Goal: Find specific page/section: Find specific page/section

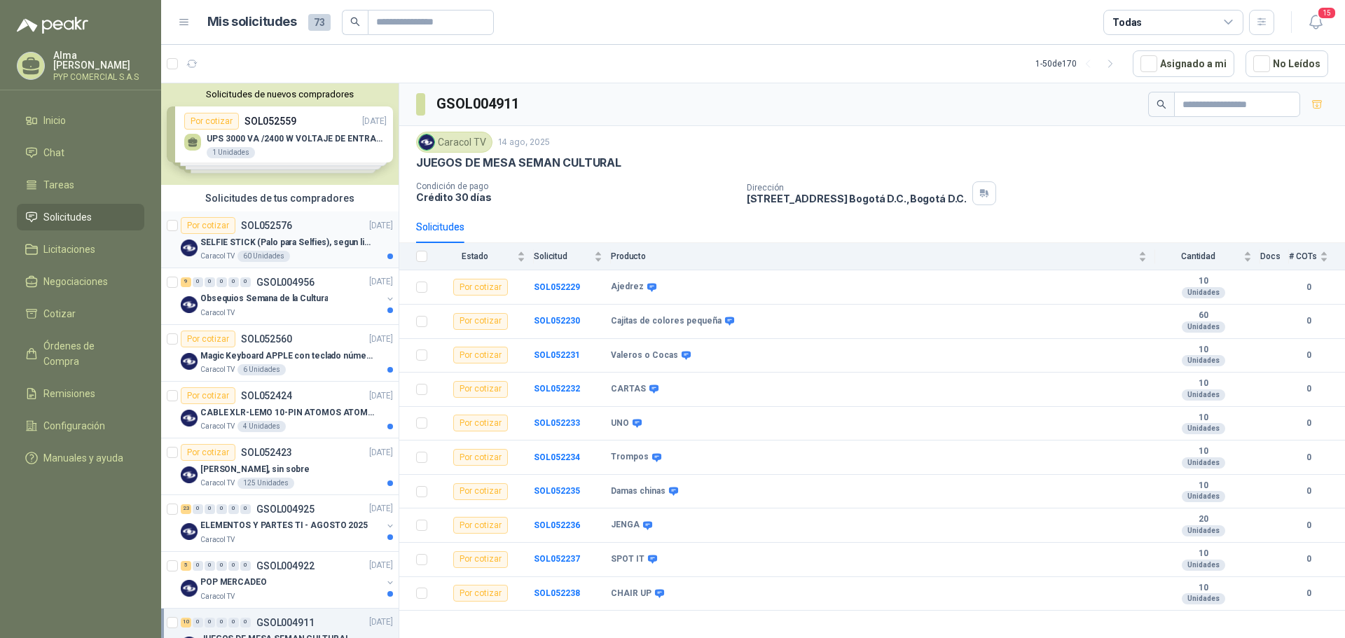
click at [320, 256] on div "Caracol TV 60 Unidades" at bounding box center [296, 256] width 193 height 11
